Goal: Transaction & Acquisition: Obtain resource

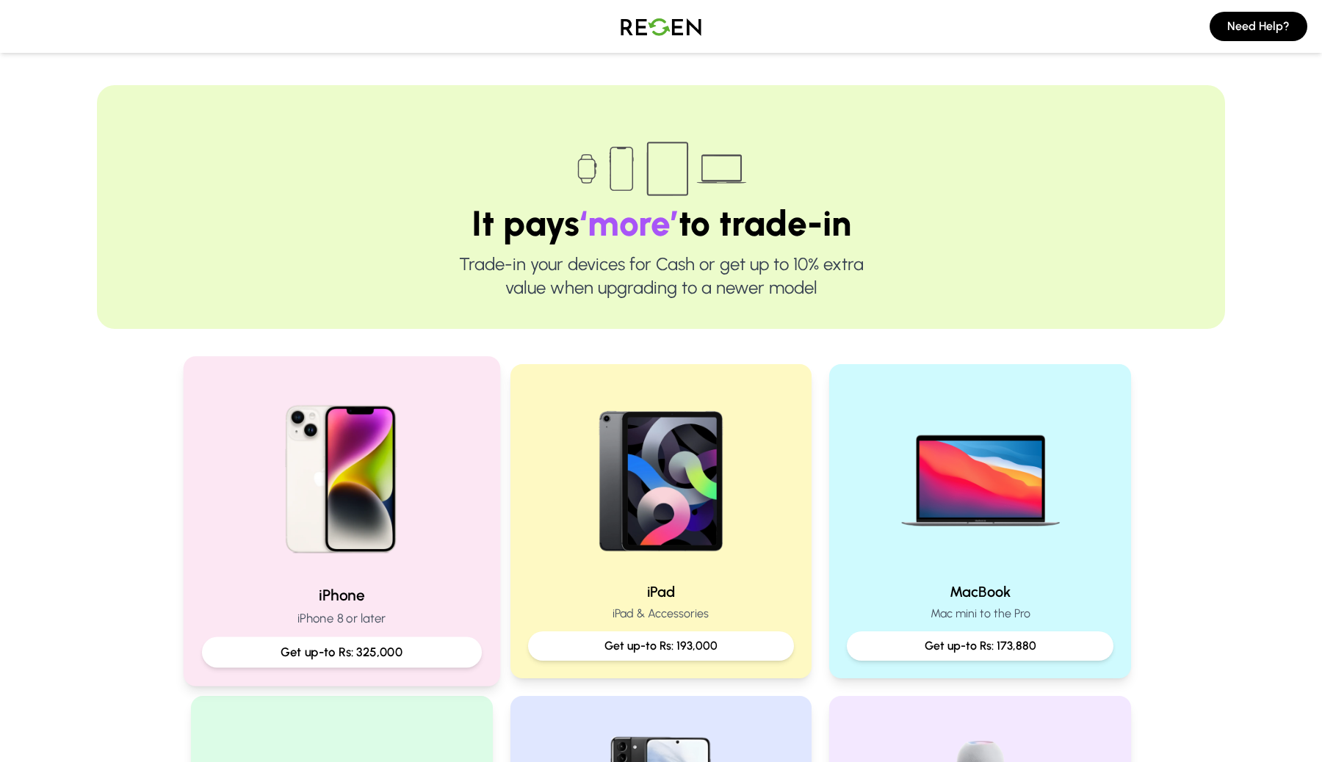
click at [415, 649] on p "Get up-to Rs: 325,000" at bounding box center [341, 652] width 255 height 18
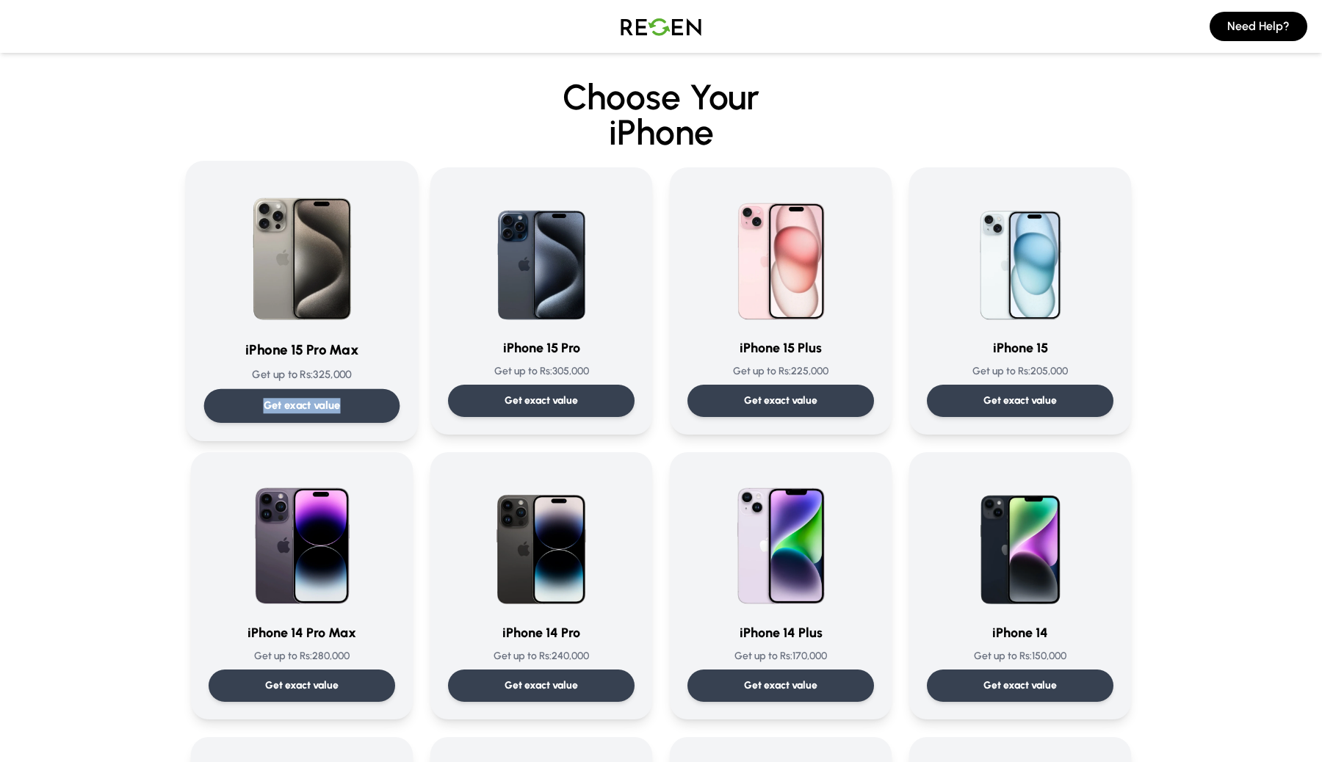
drag, startPoint x: 342, startPoint y: 392, endPoint x: 358, endPoint y: 408, distance: 22.8
click at [358, 408] on div "Get exact value" at bounding box center [302, 406] width 196 height 34
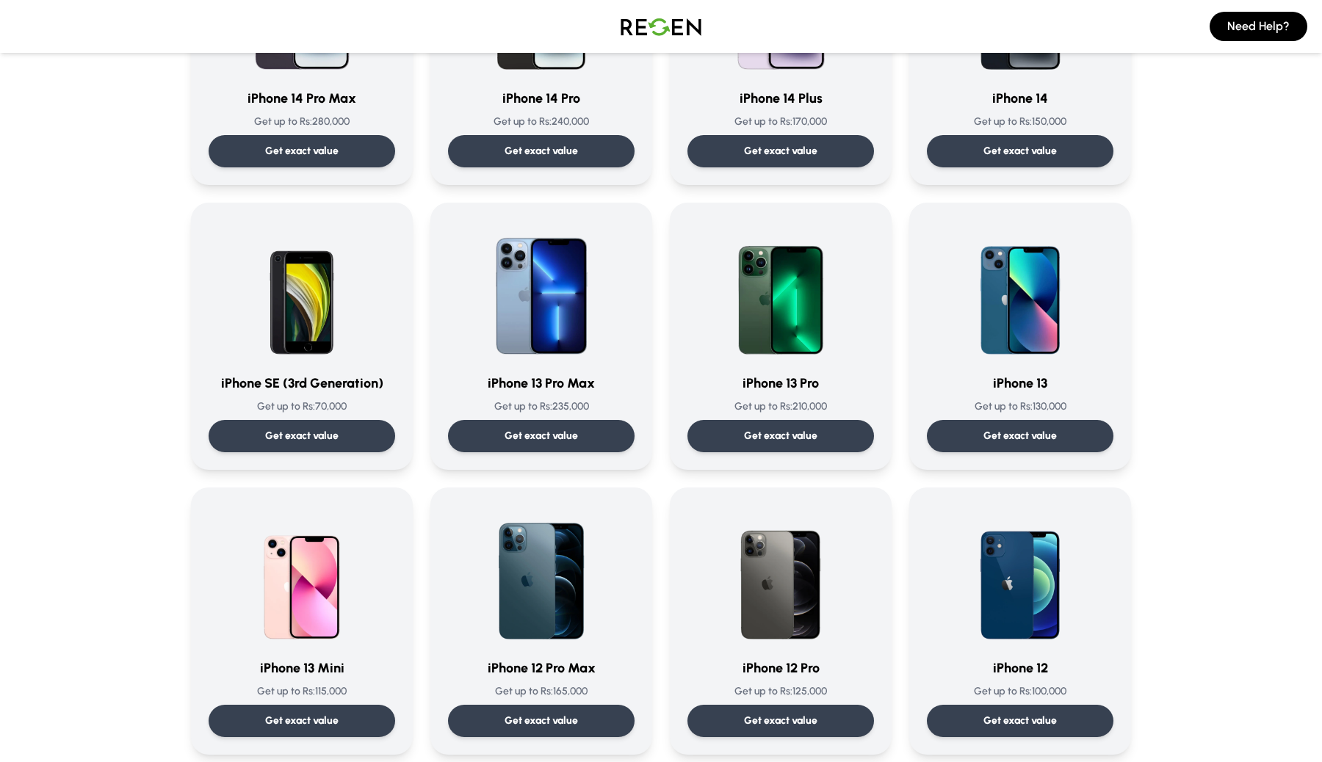
scroll to position [610, 0]
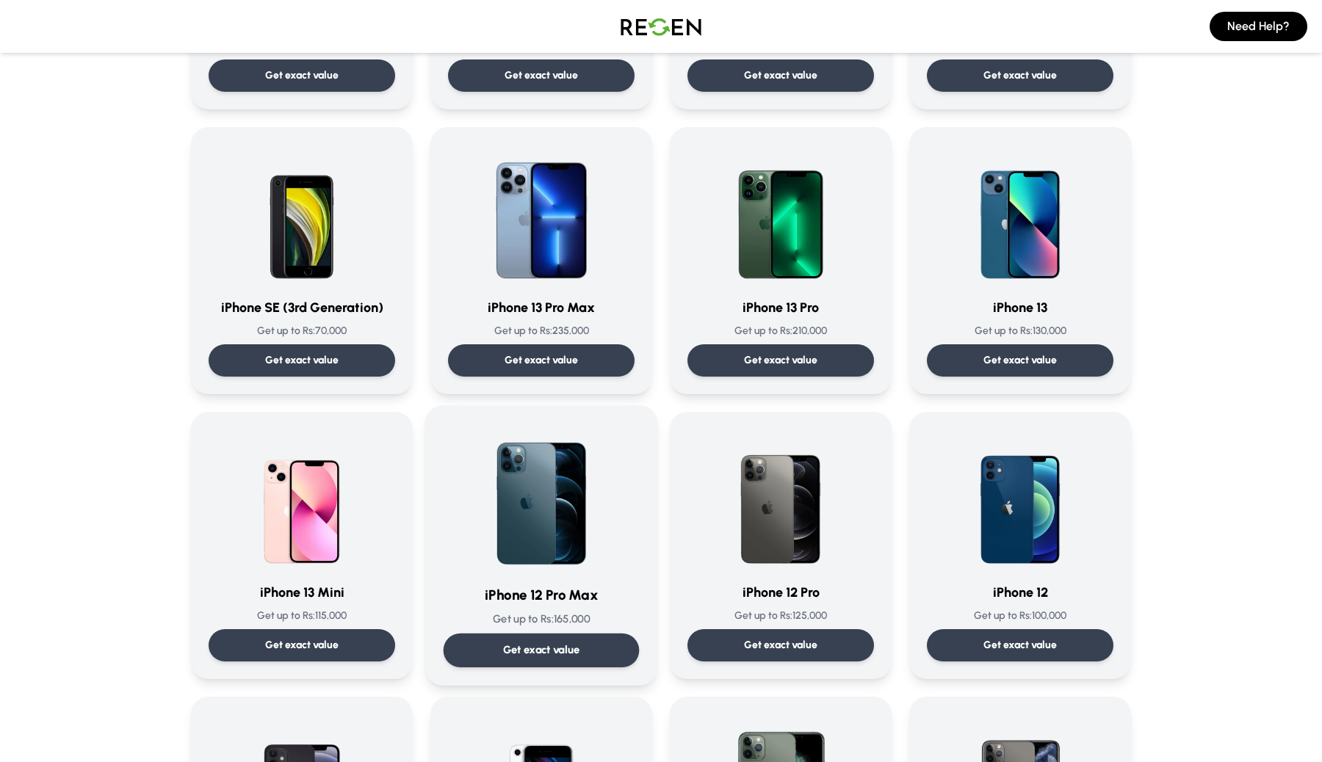
click at [610, 652] on div "Get exact value" at bounding box center [542, 651] width 196 height 34
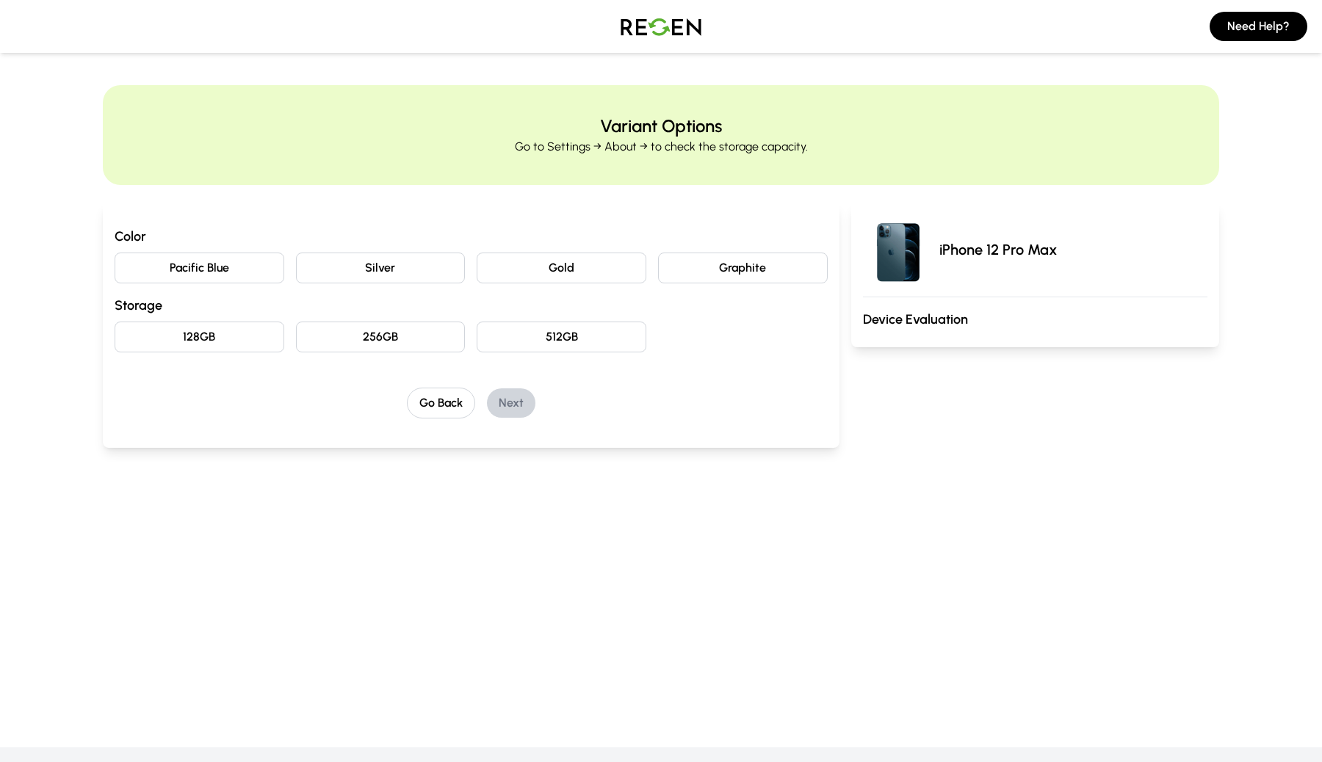
click at [228, 327] on button "128GB" at bounding box center [200, 337] width 170 height 31
click at [243, 253] on button "Pacific Blue" at bounding box center [200, 268] width 170 height 31
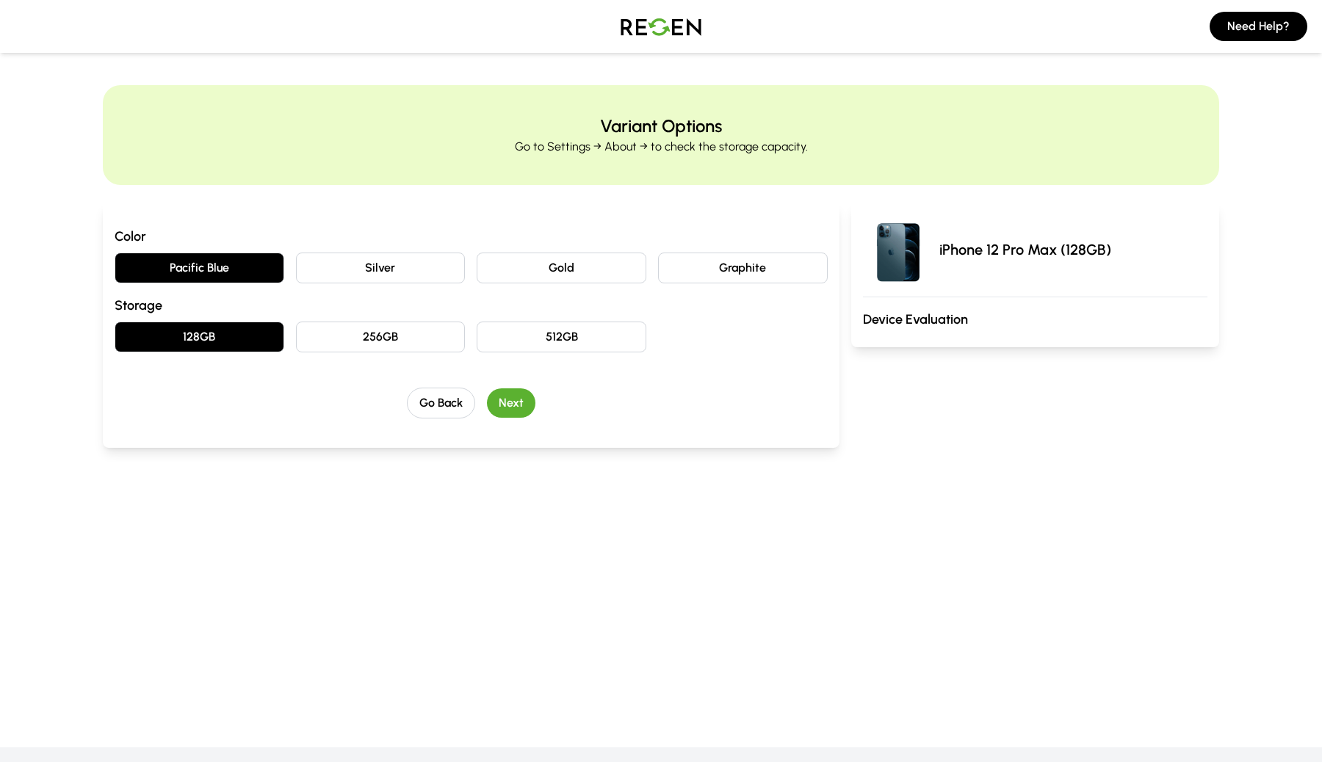
click at [513, 400] on button "Next" at bounding box center [511, 403] width 48 height 29
